Goal: Navigation & Orientation: Find specific page/section

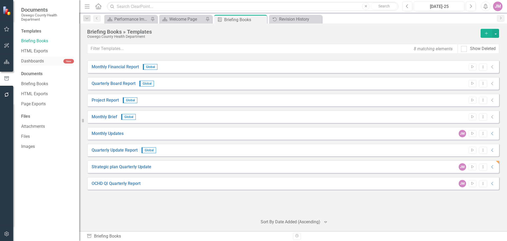
click at [35, 63] on link "Dashboards" at bounding box center [42, 61] width 42 height 6
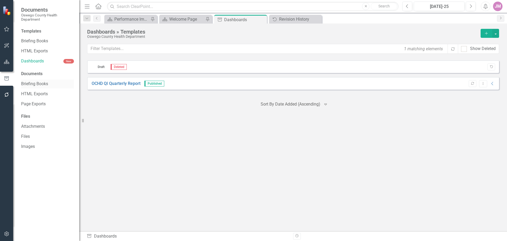
click at [33, 84] on link "Briefing Books" at bounding box center [47, 84] width 53 height 6
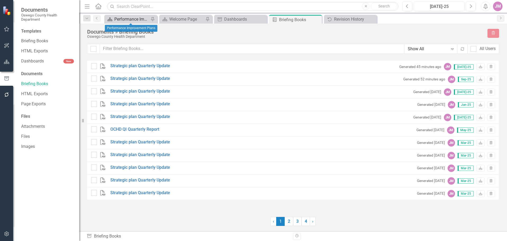
click at [138, 18] on div "Performance Improvement Plans" at bounding box center [131, 19] width 35 height 7
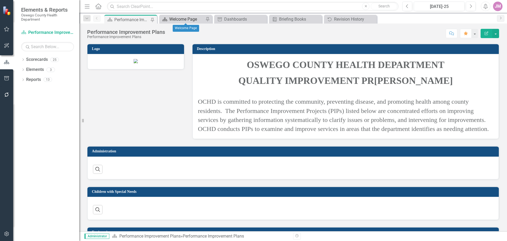
click at [184, 20] on div "Welcome Page" at bounding box center [186, 19] width 35 height 7
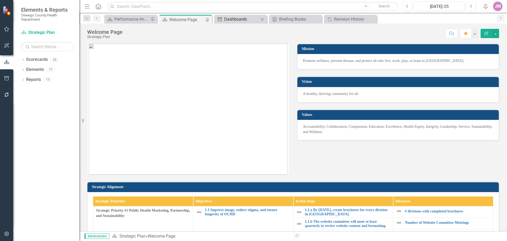
click at [243, 17] on div "Dashboards" at bounding box center [241, 19] width 35 height 7
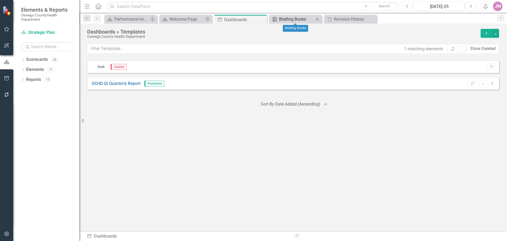
click at [290, 17] on div "Briefing Books" at bounding box center [296, 19] width 35 height 7
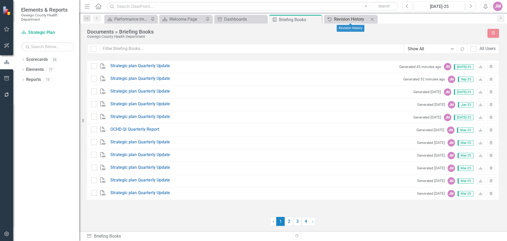
click at [353, 20] on div "Revision History" at bounding box center [351, 19] width 35 height 7
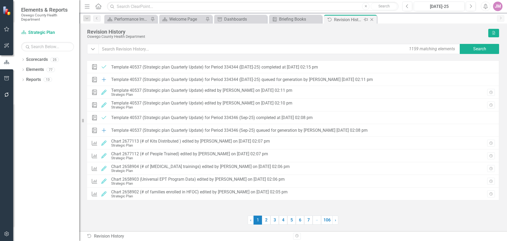
click at [374, 20] on icon "Close" at bounding box center [371, 19] width 5 height 4
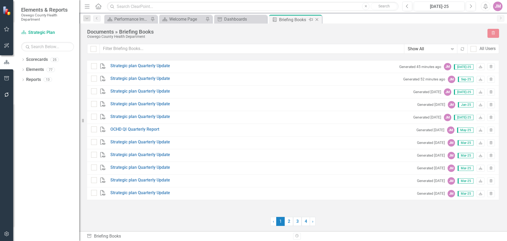
click at [318, 20] on icon "Close" at bounding box center [316, 19] width 5 height 4
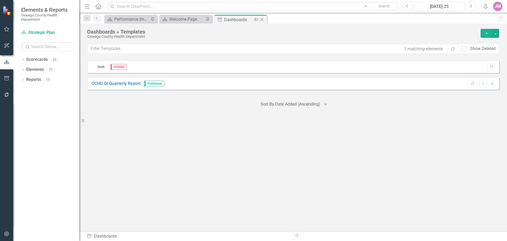
click at [261, 20] on icon "Close" at bounding box center [262, 19] width 5 height 4
